Goal: Task Accomplishment & Management: Complete application form

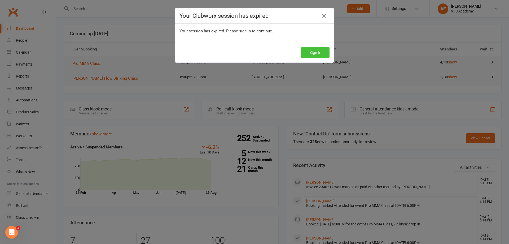
click at [310, 52] on button "Sign In" at bounding box center [315, 52] width 28 height 11
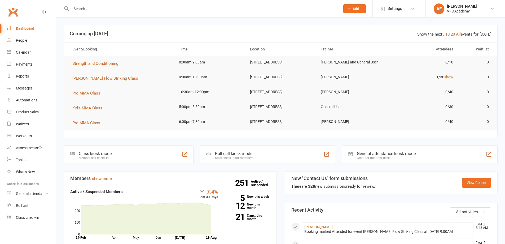
click at [94, 13] on div at bounding box center [200, 8] width 273 height 17
click at [93, 8] on input "text" at bounding box center [203, 8] width 267 height 7
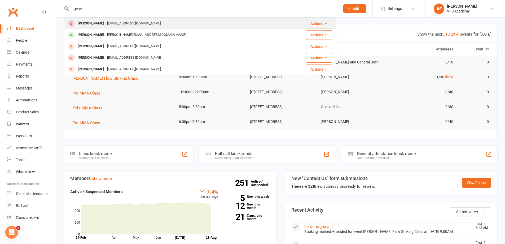
type input "gene"
click at [98, 24] on div "[PERSON_NAME]" at bounding box center [90, 24] width 29 height 8
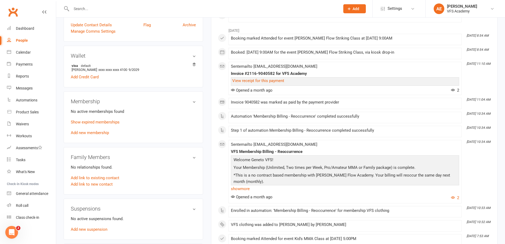
scroll to position [133, 0]
click at [96, 131] on link "Add new membership" at bounding box center [90, 131] width 38 height 5
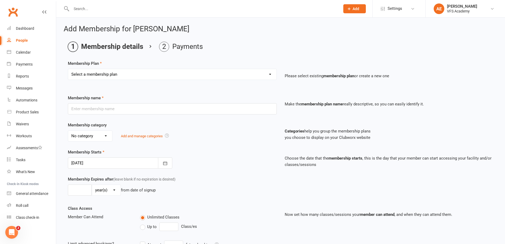
click at [144, 67] on div "Membership Plan Select a membership plan Create new Membership Plan Kid's Month…" at bounding box center [280, 73] width 425 height 27
click at [142, 73] on select "Select a membership plan Create new Membership Plan Kid's Monthly Unlimited Kid…" at bounding box center [172, 74] width 208 height 11
select select "38"
click at [68, 69] on select "Select a membership plan Create new Membership Plan Kid's Monthly Unlimited Kid…" at bounding box center [172, 74] width 208 height 11
type input "4 times per month"
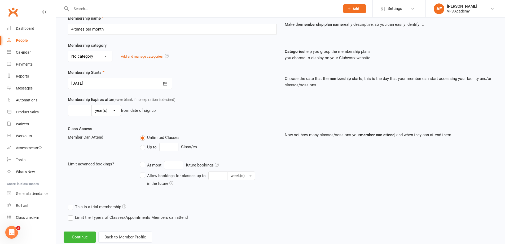
scroll to position [93, 0]
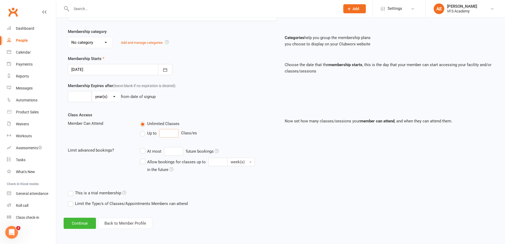
click at [171, 132] on input "number" at bounding box center [168, 133] width 19 height 8
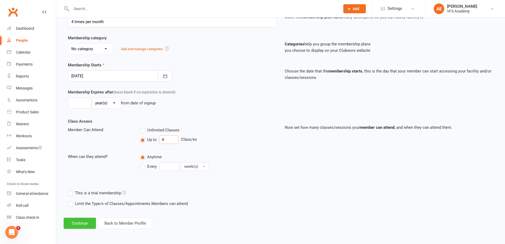
type input "4"
click at [82, 223] on button "Continue" at bounding box center [80, 222] width 32 height 11
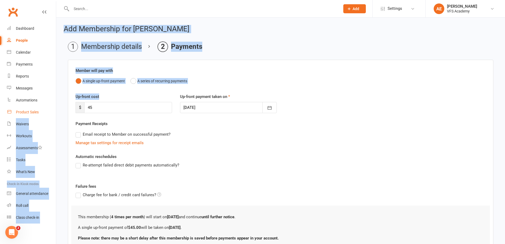
drag, startPoint x: 114, startPoint y: 100, endPoint x: 41, endPoint y: 108, distance: 73.5
click at [39, 108] on ui-view "Prospect Member Non-attending contact Class / event Appointment Task Membership…" at bounding box center [252, 141] width 505 height 280
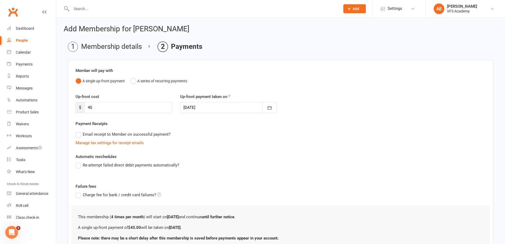
click at [154, 124] on div "Payment Receipts Email receipt to Member on successful payment? Manage tax sett…" at bounding box center [281, 132] width 410 height 25
click at [137, 79] on button "A series of recurring payments" at bounding box center [158, 81] width 57 height 10
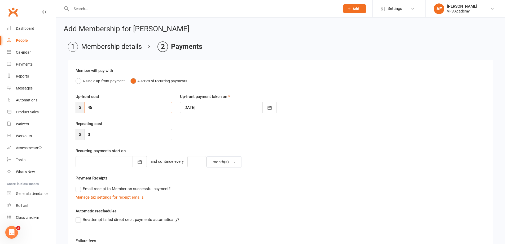
drag, startPoint x: 107, startPoint y: 108, endPoint x: 74, endPoint y: 107, distance: 32.9
click at [74, 107] on div "Up-front cost $ 45" at bounding box center [124, 103] width 104 height 20
click at [151, 125] on div "Repeating cost $ 0" at bounding box center [124, 130] width 104 height 20
drag, startPoint x: 95, startPoint y: 107, endPoint x: 74, endPoint y: 118, distance: 23.4
click at [77, 116] on div "Up-front cost $ 45 Up-front payment taken on [DATE] [DATE] Sun Mon Tue Wed Thu …" at bounding box center [281, 106] width 418 height 27
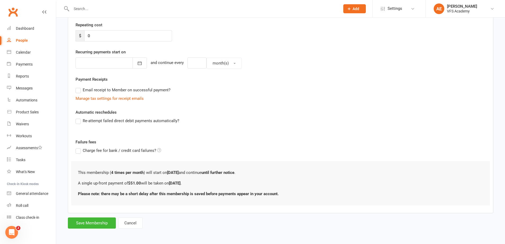
scroll to position [99, 0]
type input "51"
click at [86, 220] on button "Save Membership" at bounding box center [92, 221] width 48 height 11
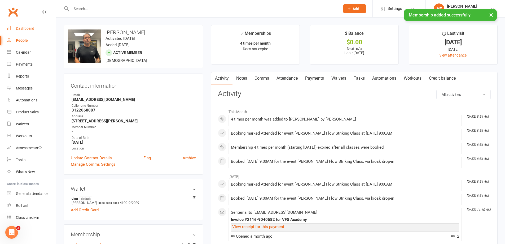
click at [17, 31] on link "Dashboard" at bounding box center [31, 29] width 49 height 12
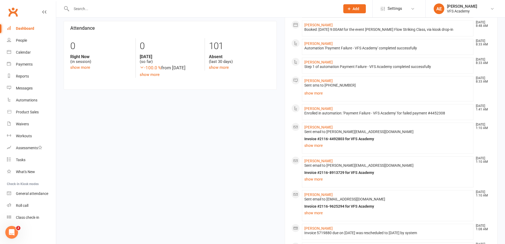
scroll to position [239, 0]
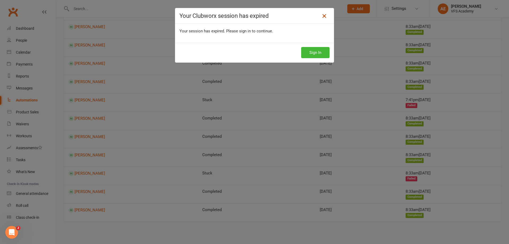
click at [277, 15] on icon at bounding box center [324, 16] width 6 height 6
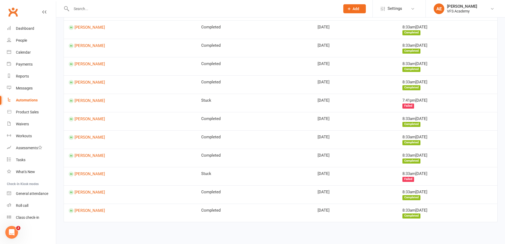
scroll to position [256, 0]
